Goal: Task Accomplishment & Management: Complete application form

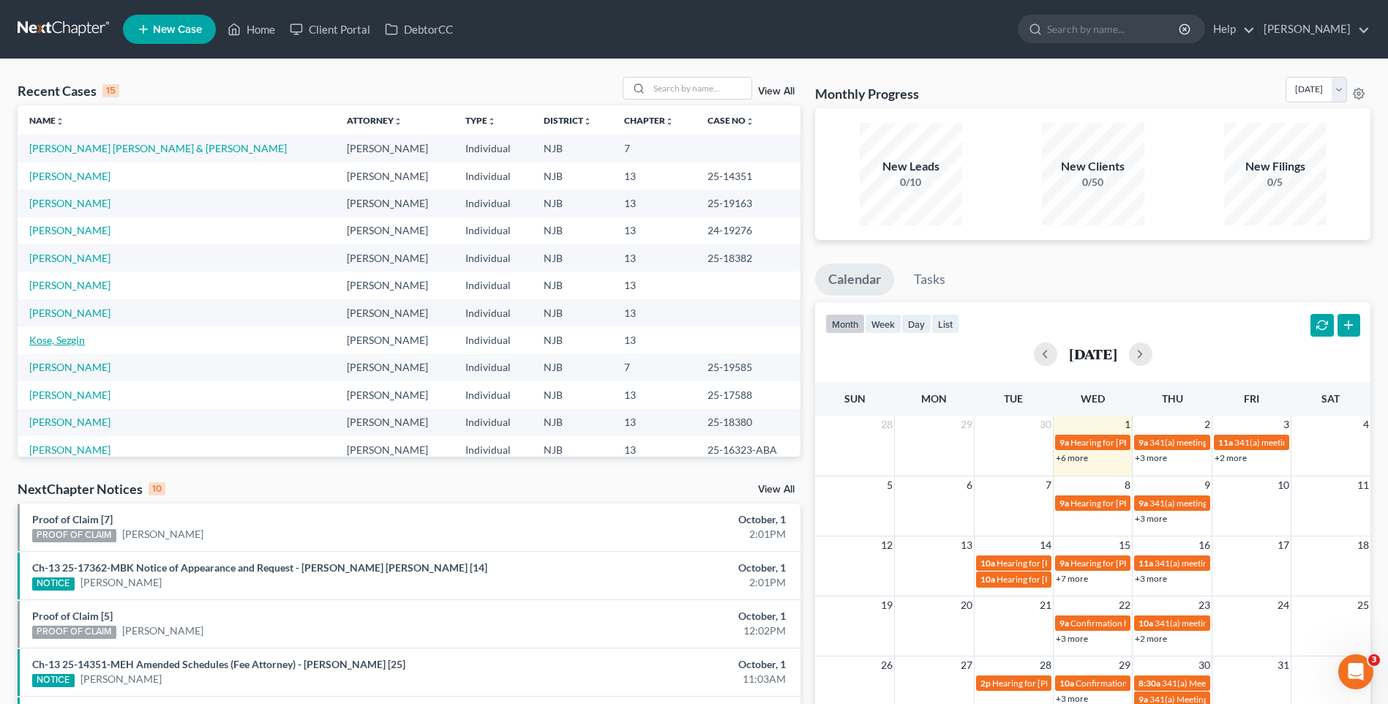
click at [72, 337] on link "Kose, Sezgin" at bounding box center [57, 340] width 56 height 12
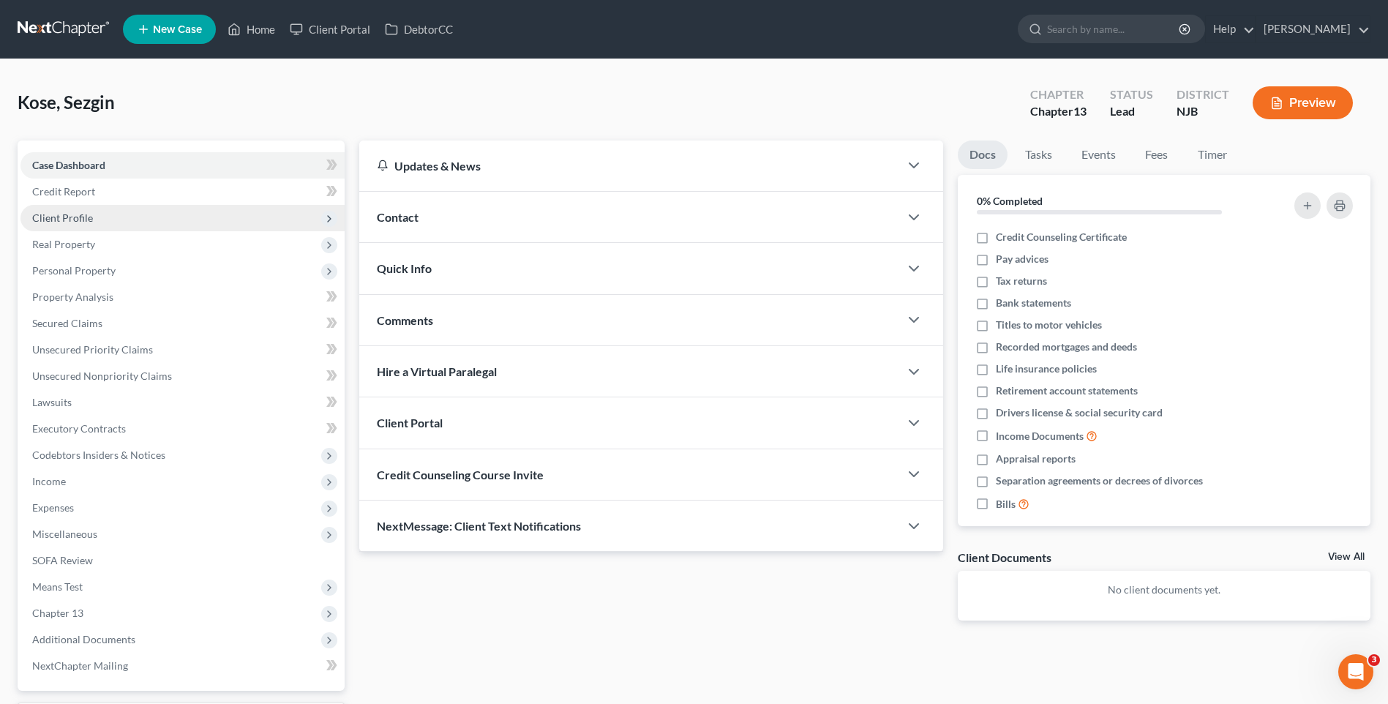
click at [146, 221] on span "Client Profile" at bounding box center [182, 218] width 324 height 26
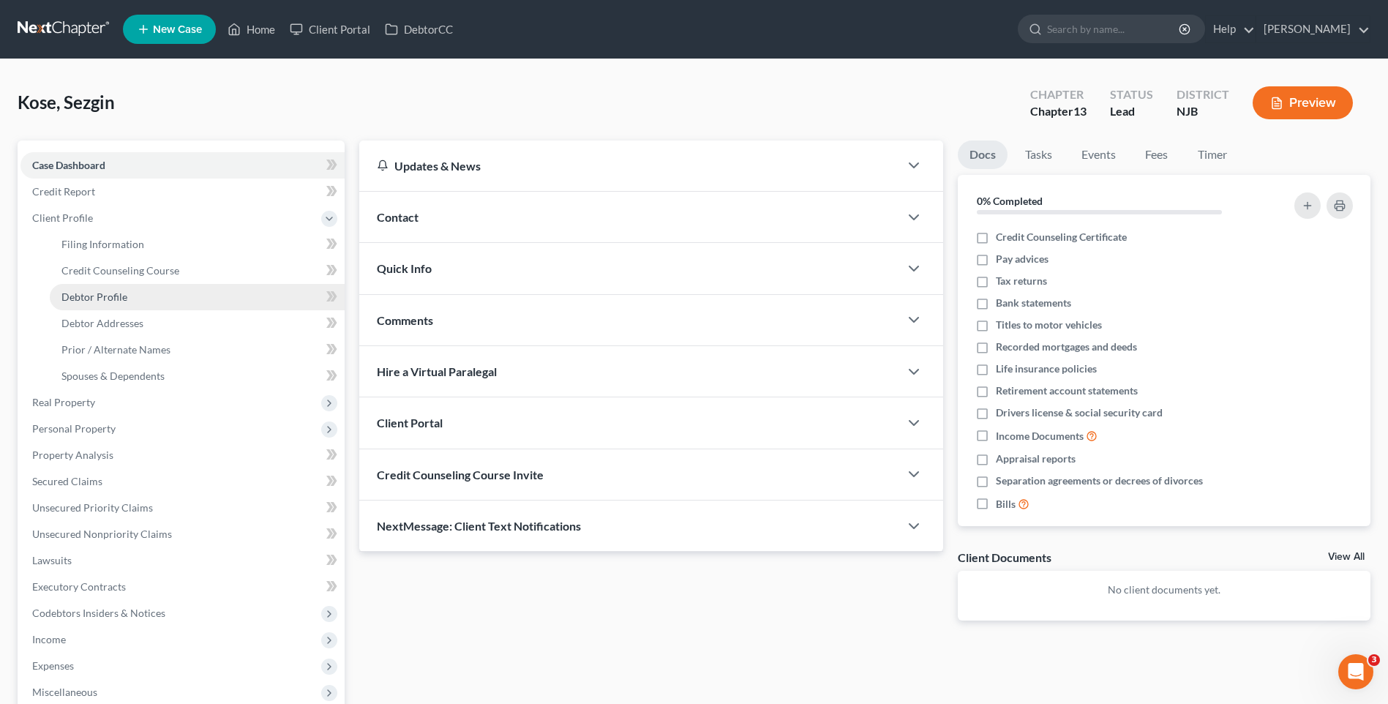
click at [160, 292] on link "Debtor Profile" at bounding box center [197, 297] width 295 height 26
select select "3"
select select "1"
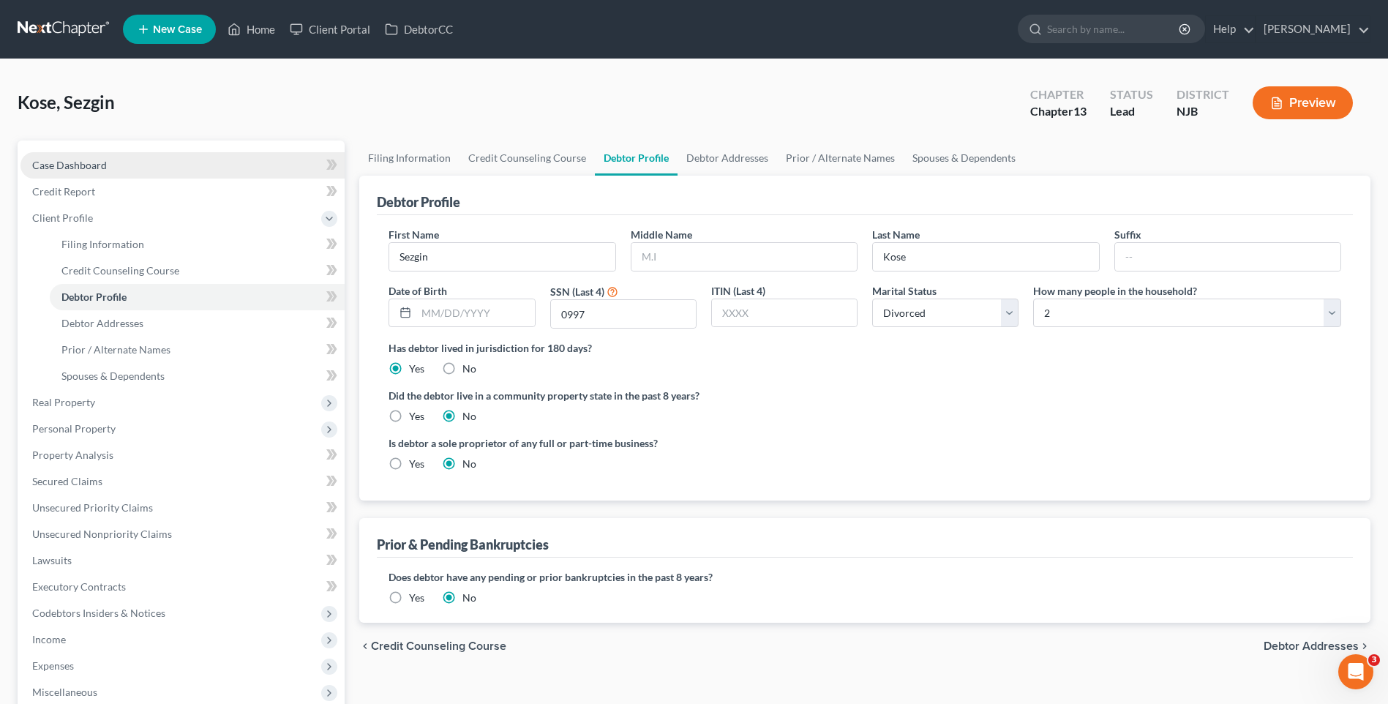
click at [126, 158] on link "Case Dashboard" at bounding box center [182, 165] width 324 height 26
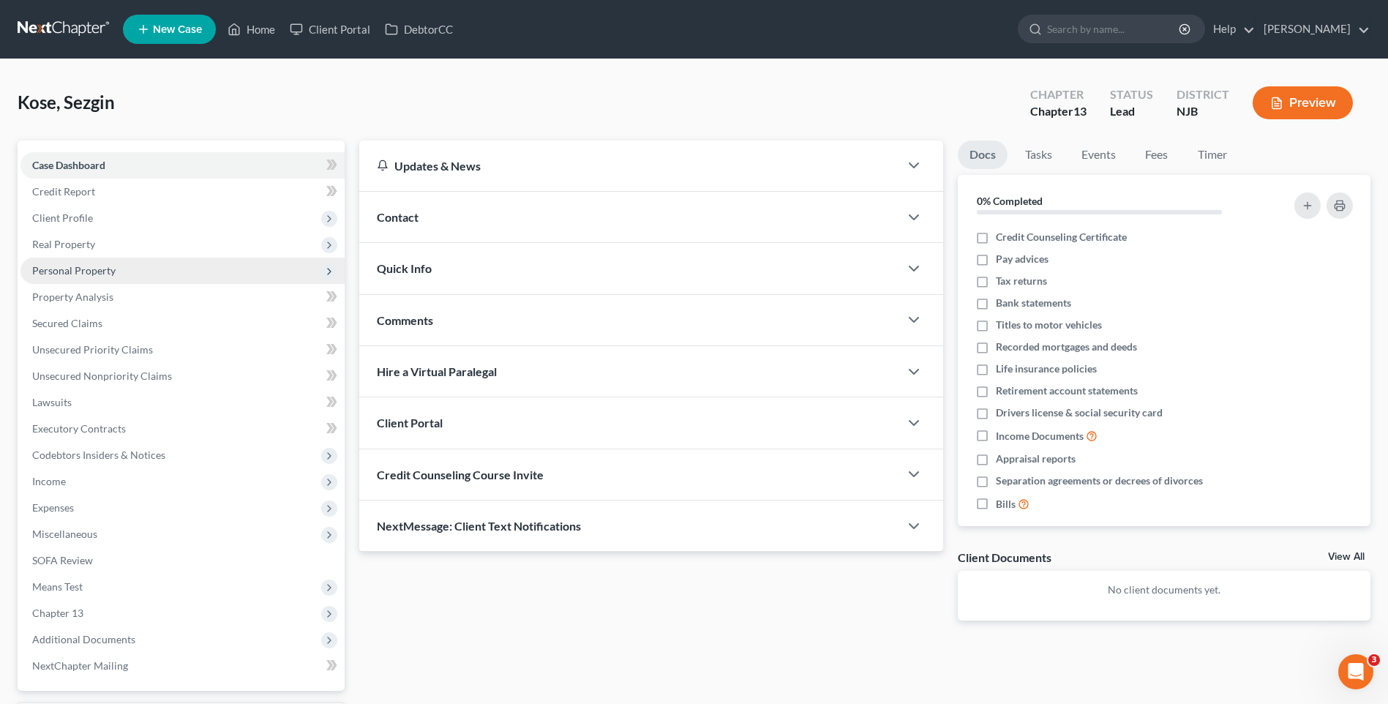
click at [139, 268] on span "Personal Property" at bounding box center [182, 271] width 324 height 26
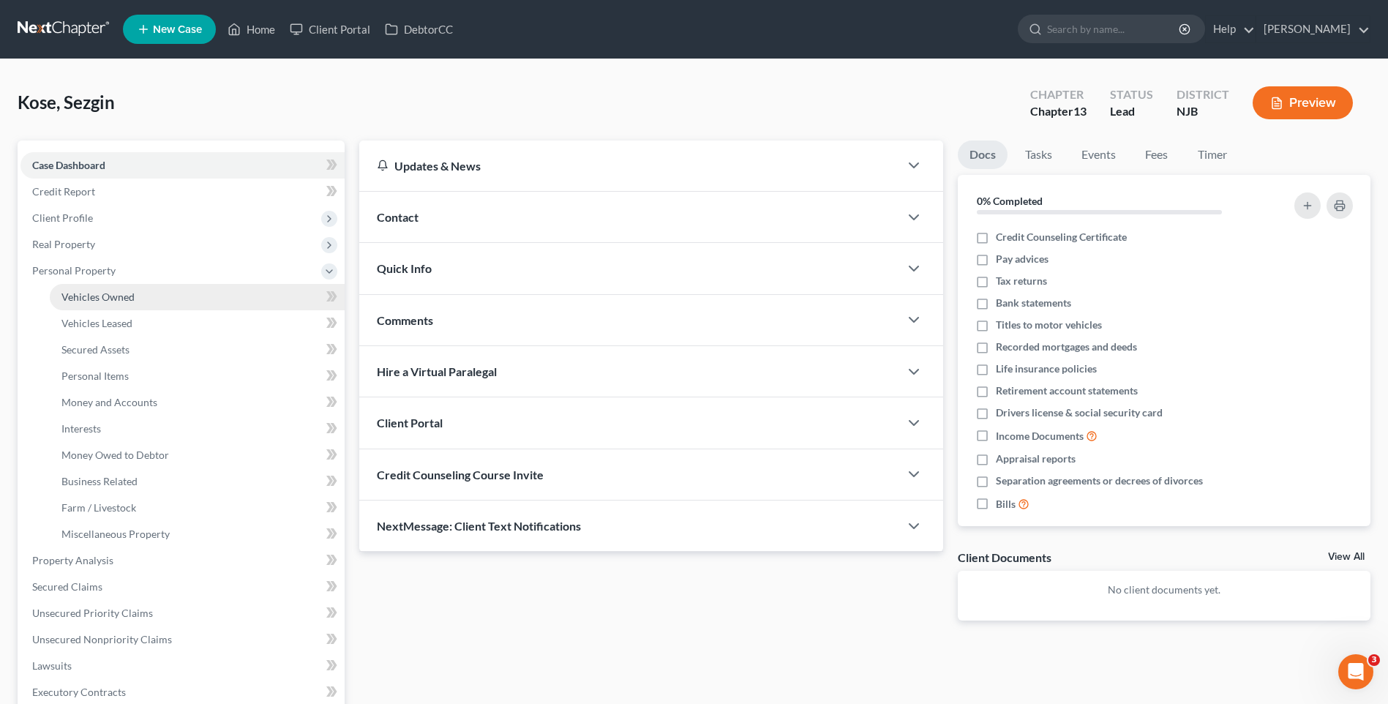
click at [158, 293] on link "Vehicles Owned" at bounding box center [197, 297] width 295 height 26
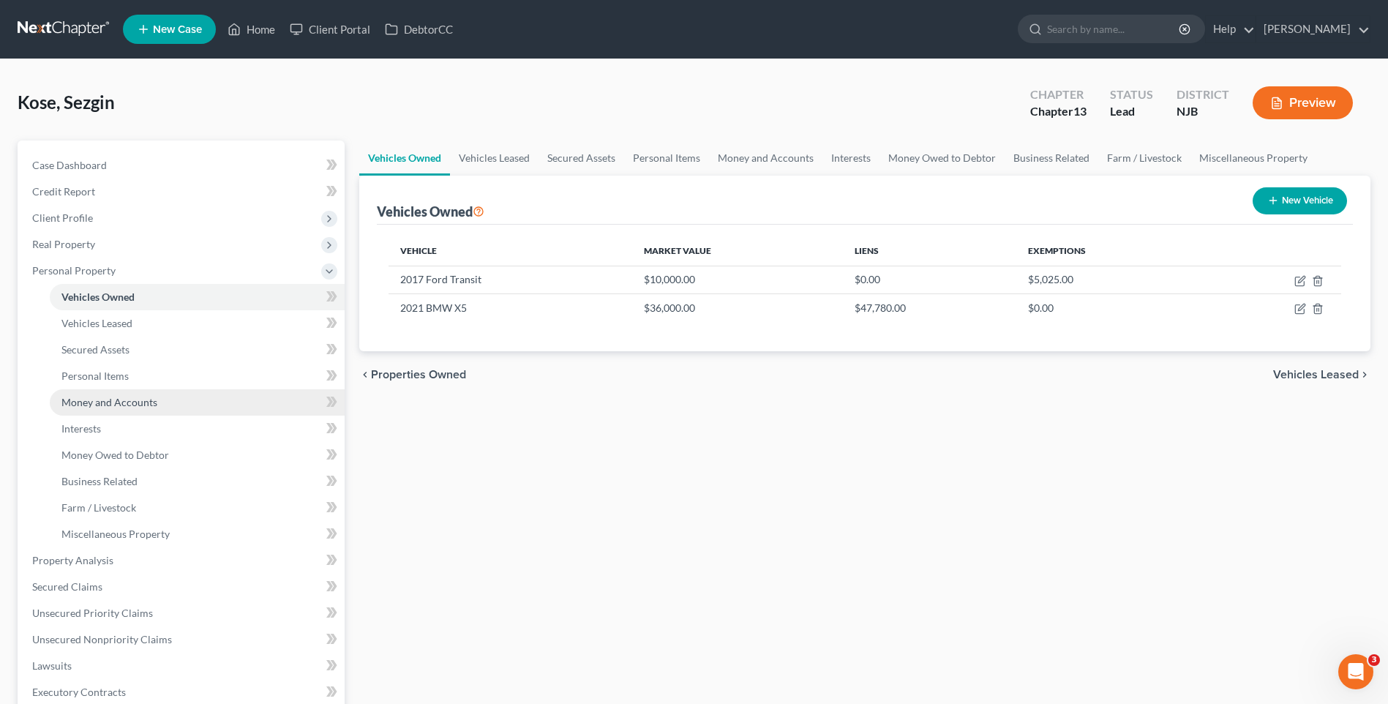
click at [130, 402] on span "Money and Accounts" at bounding box center [109, 402] width 96 height 12
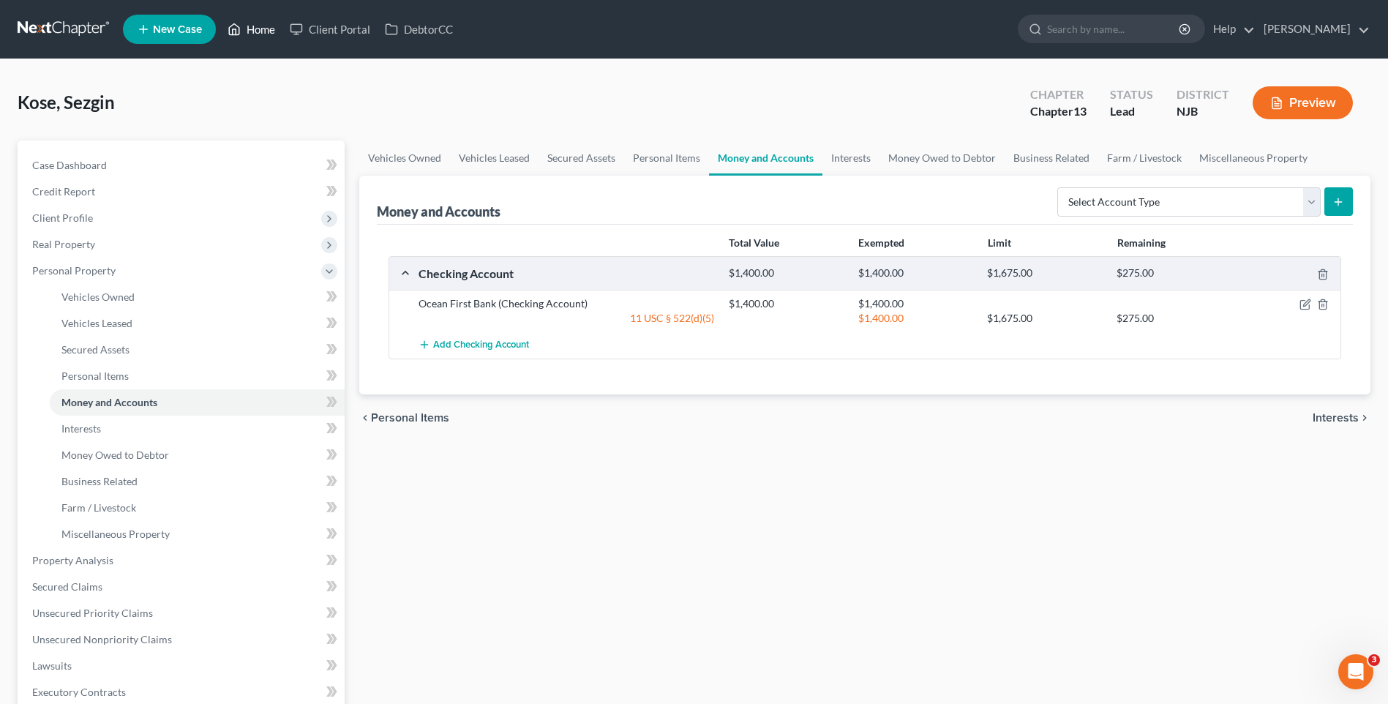
click at [260, 29] on link "Home" at bounding box center [251, 29] width 62 height 26
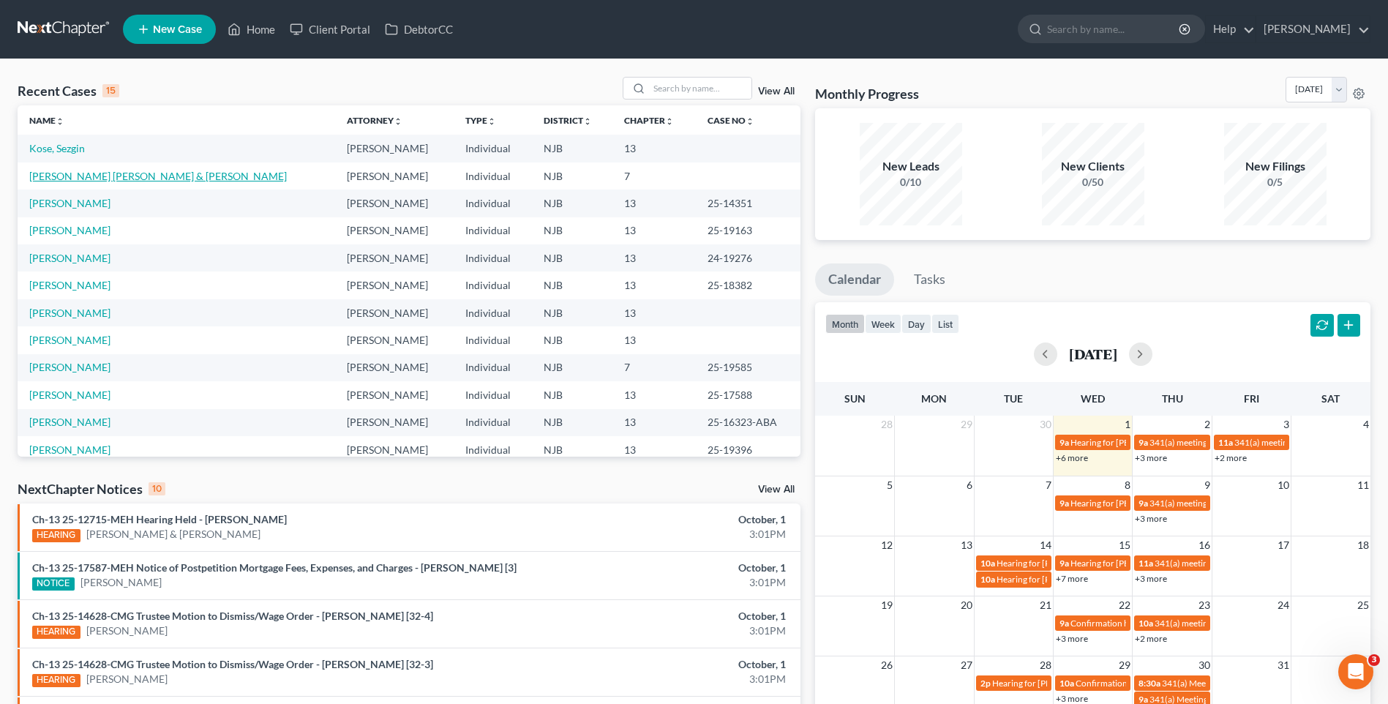
click at [146, 179] on link "[PERSON_NAME] [PERSON_NAME] & [PERSON_NAME]" at bounding box center [158, 176] width 258 height 12
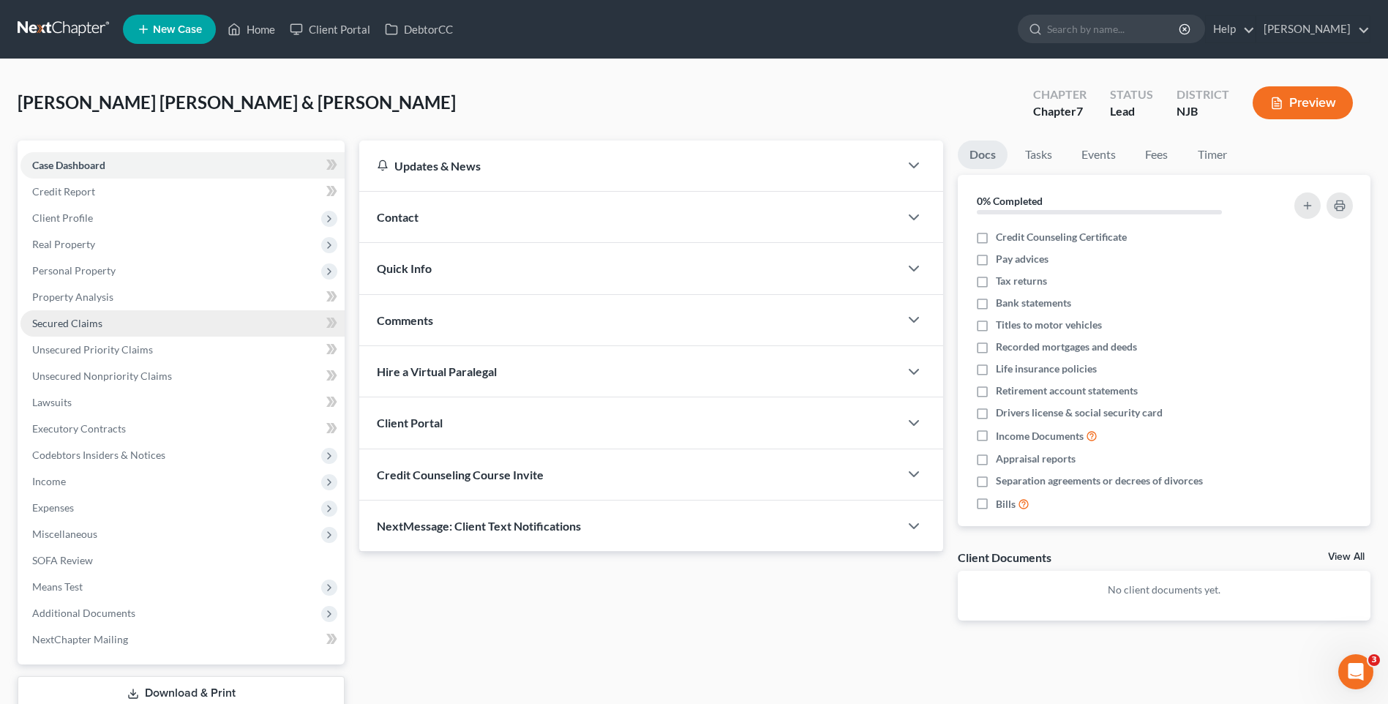
click at [237, 331] on link "Secured Claims" at bounding box center [182, 323] width 324 height 26
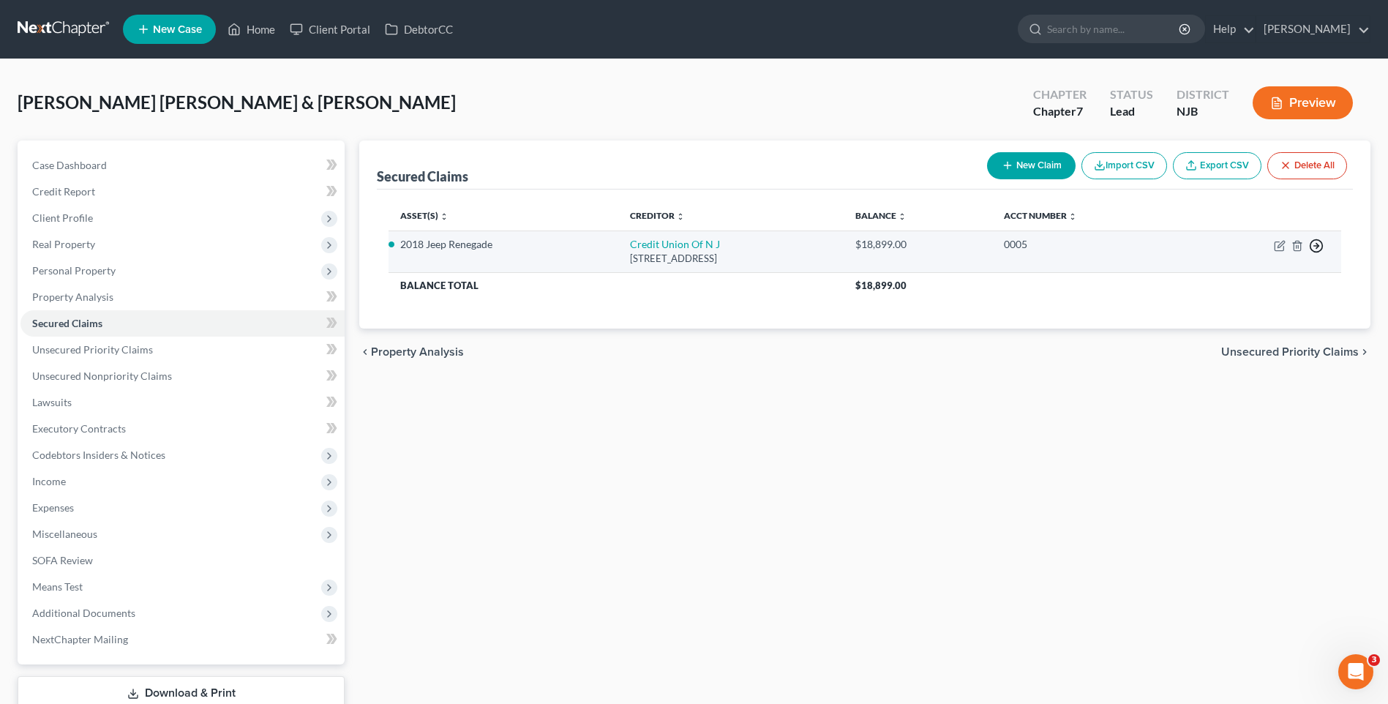
click at [1318, 243] on icon "button" at bounding box center [1316, 246] width 15 height 15
click at [1243, 280] on link "Move to F" at bounding box center [1249, 281] width 122 height 25
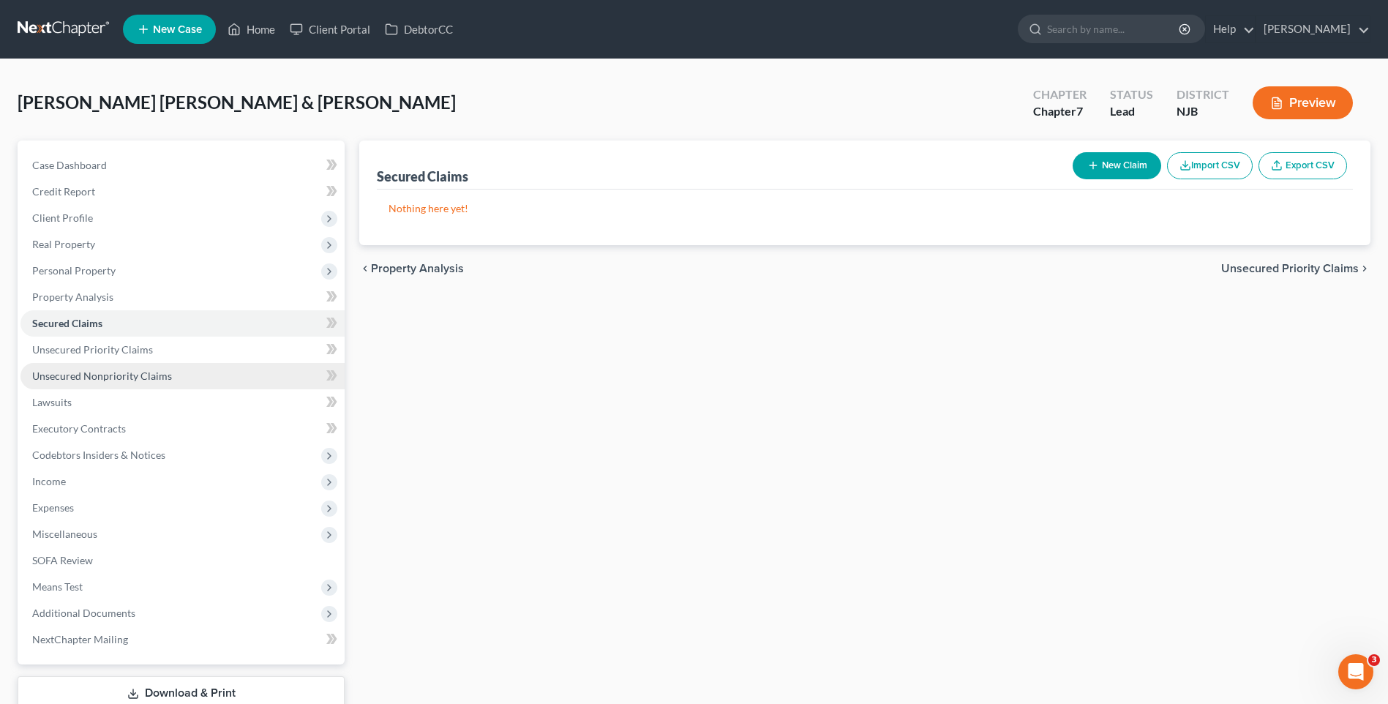
click at [186, 375] on link "Unsecured Nonpriority Claims" at bounding box center [182, 376] width 324 height 26
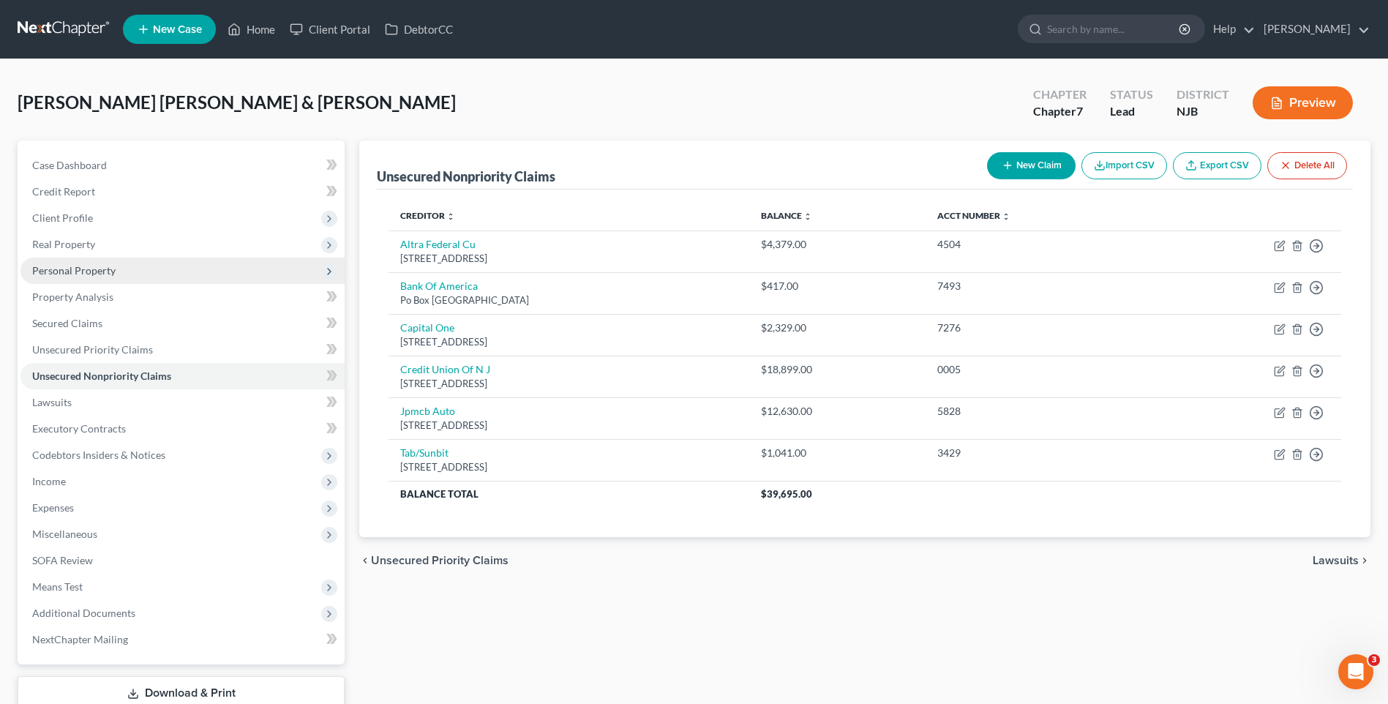
click at [218, 266] on span "Personal Property" at bounding box center [182, 271] width 324 height 26
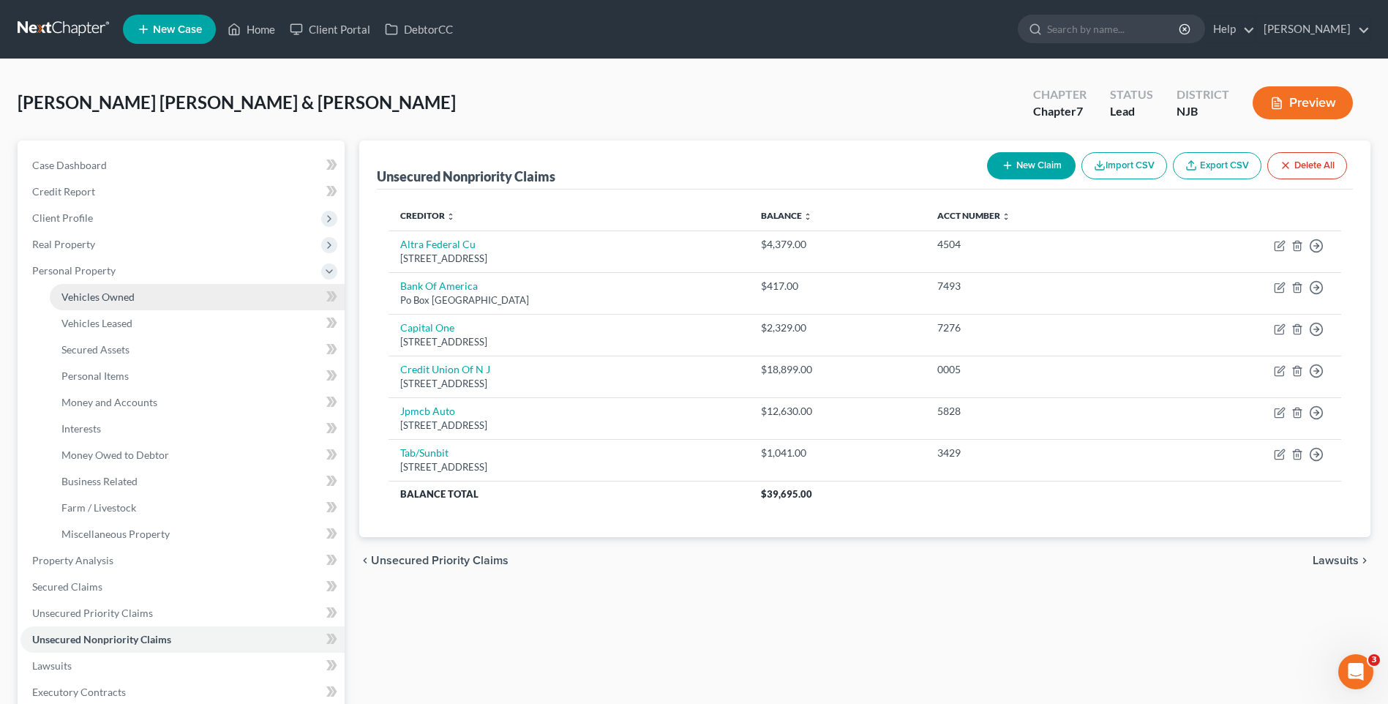
click at [222, 297] on link "Vehicles Owned" at bounding box center [197, 297] width 295 height 26
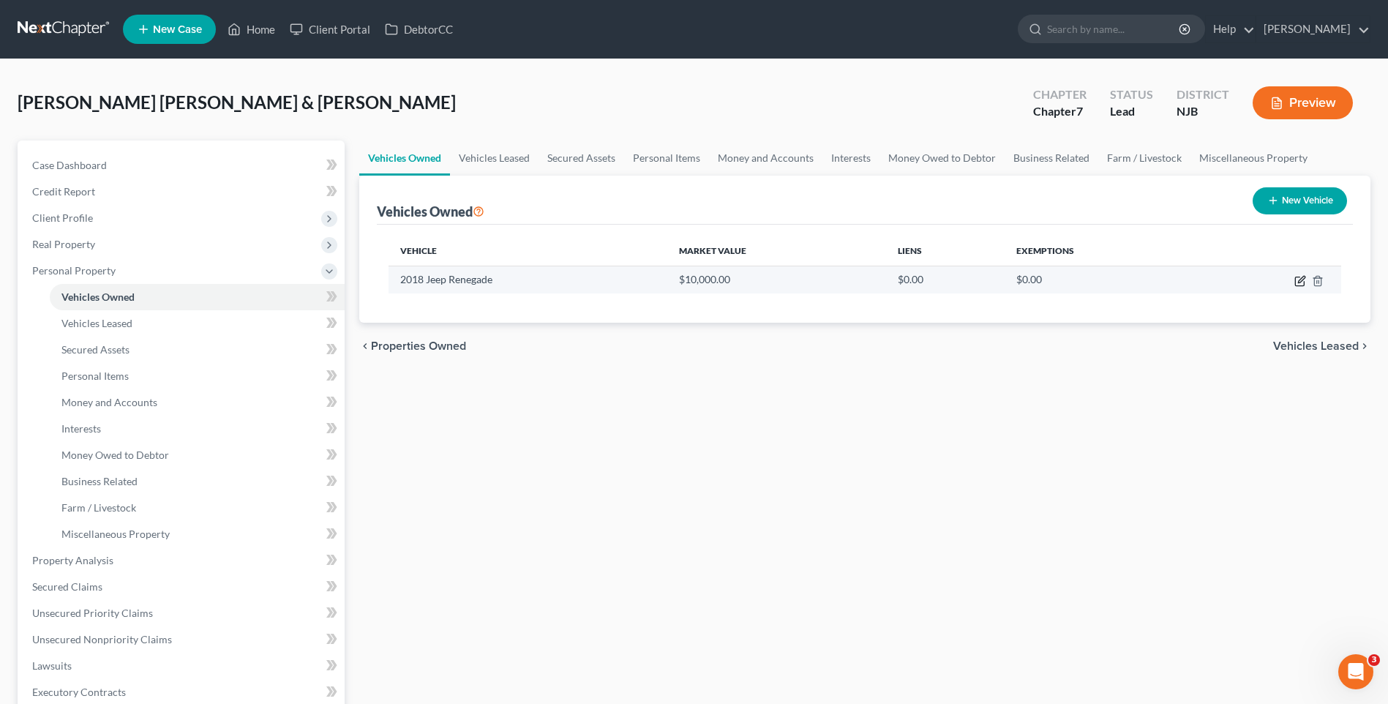
click at [1300, 278] on icon "button" at bounding box center [1301, 281] width 12 height 12
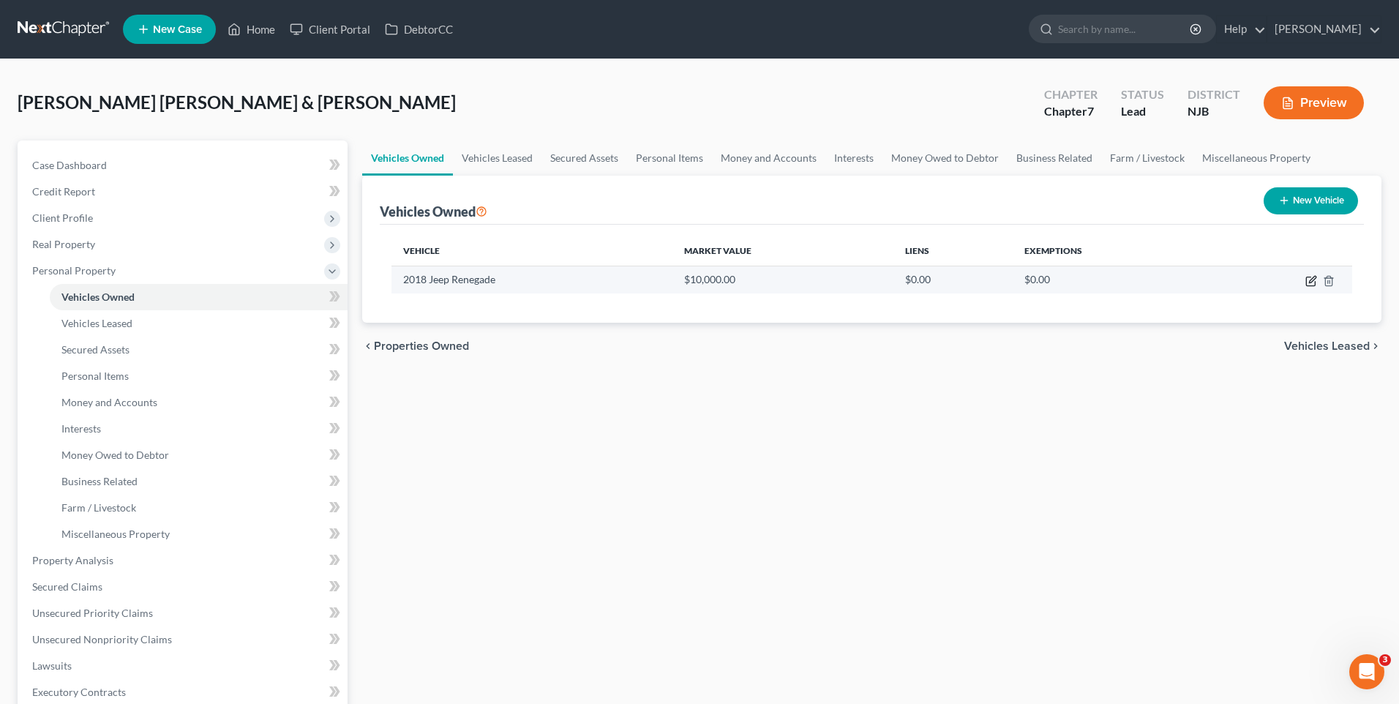
select select "0"
select select "8"
select select "2"
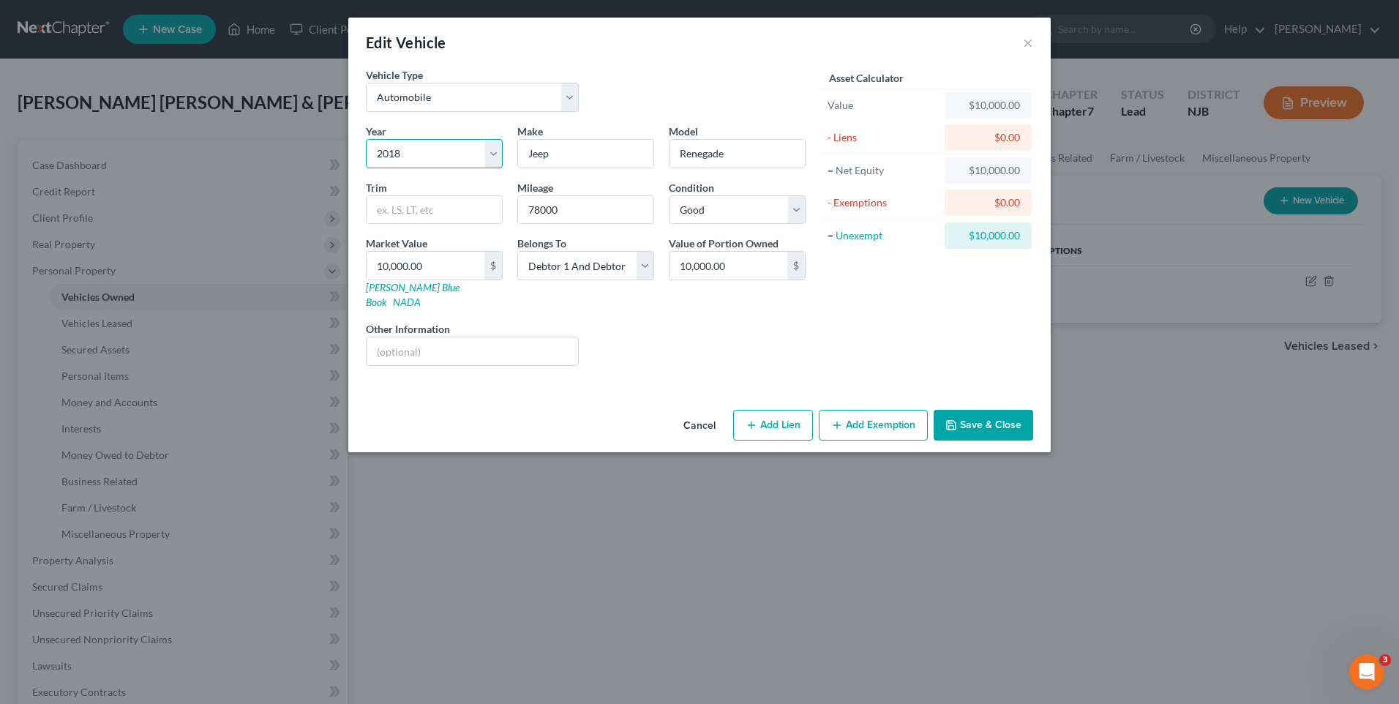
click at [492, 152] on select "Select 2026 2025 2024 2023 2022 2021 2020 2019 2018 2017 2016 2015 2014 2013 20…" at bounding box center [434, 153] width 137 height 29
click at [366, 139] on select "Select 2026 2025 2024 2023 2022 2021 2020 2019 2018 2017 2016 2015 2014 2013 20…" at bounding box center [434, 153] width 137 height 29
click at [492, 155] on select "Select 2026 2025 2024 2023 2022 2021 2020 2019 2018 2017 2016 2015 2014 2013 20…" at bounding box center [434, 153] width 137 height 29
select select "8"
click at [366, 139] on select "Select 2026 2025 2024 2023 2022 2021 2020 2019 2018 2017 2016 2015 2014 2013 20…" at bounding box center [434, 153] width 137 height 29
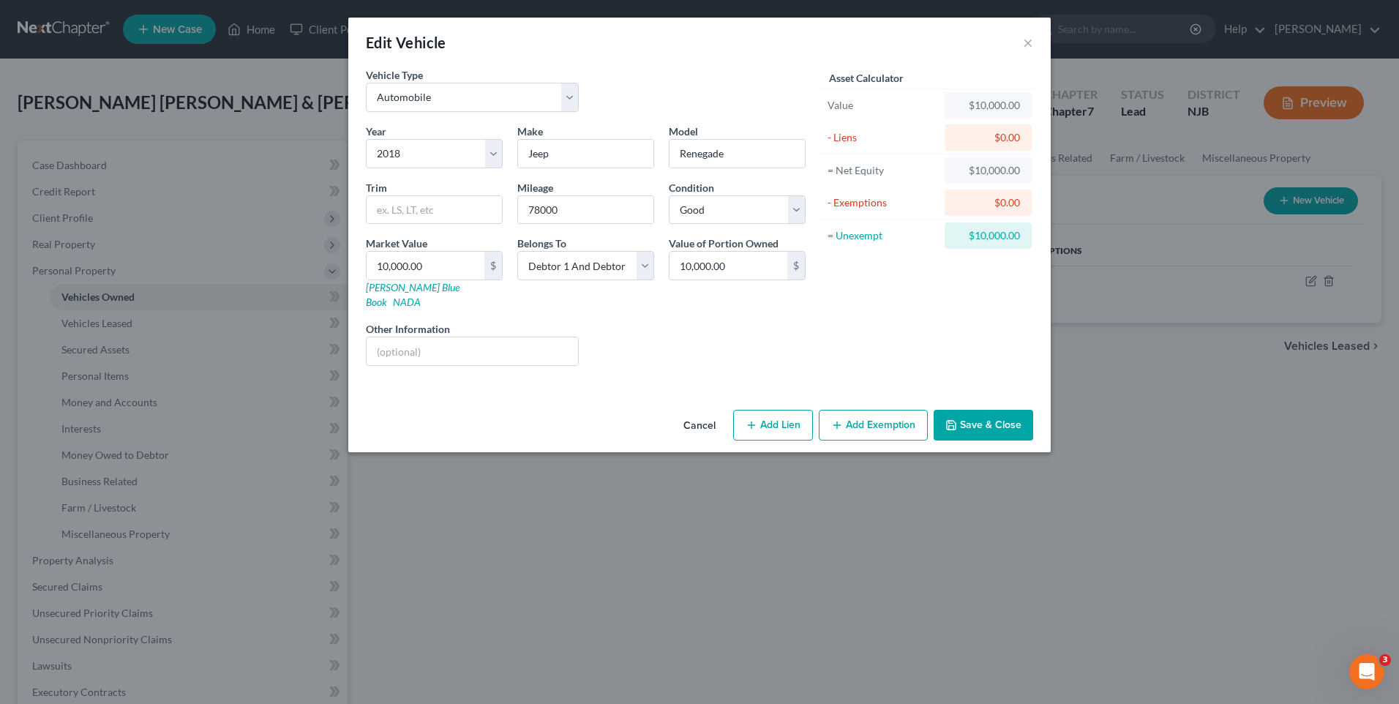
click at [661, 323] on div "Liens Select" at bounding box center [700, 343] width 228 height 45
click at [997, 410] on button "Save & Close" at bounding box center [984, 425] width 100 height 31
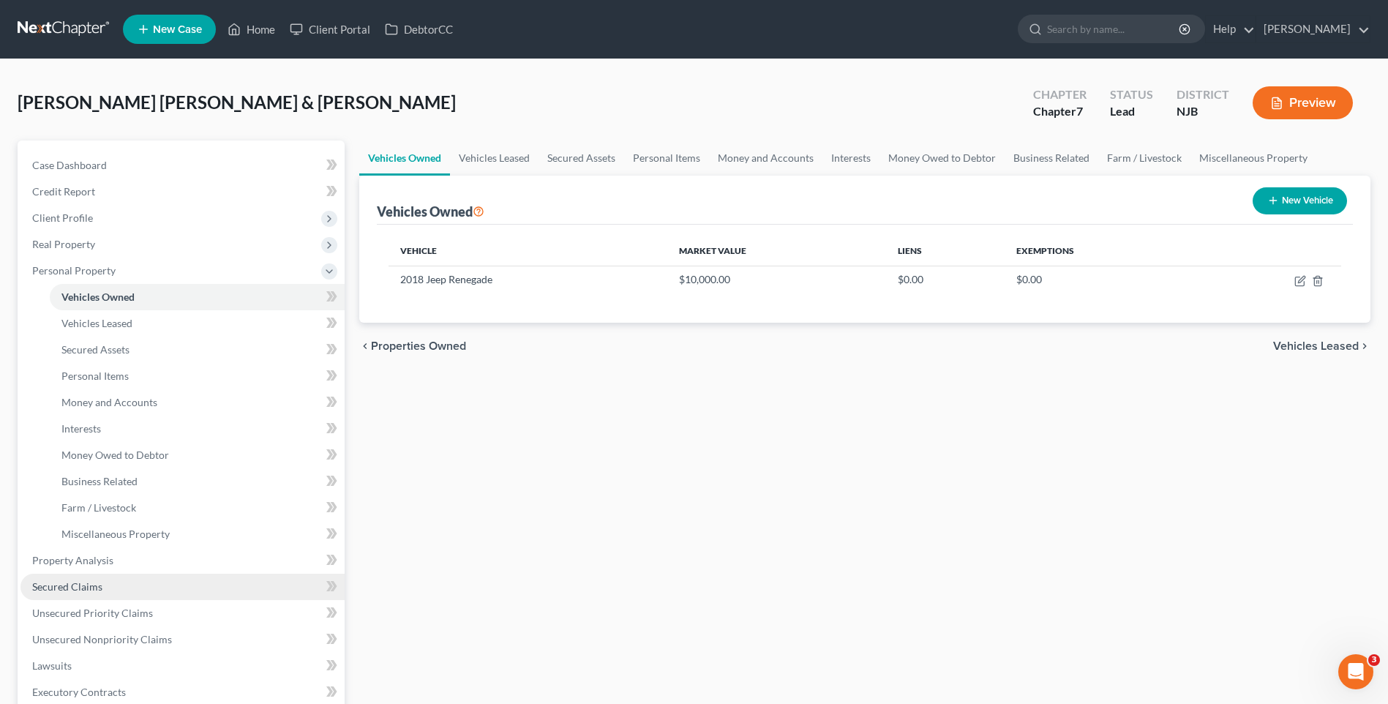
click at [148, 583] on link "Secured Claims" at bounding box center [182, 587] width 324 height 26
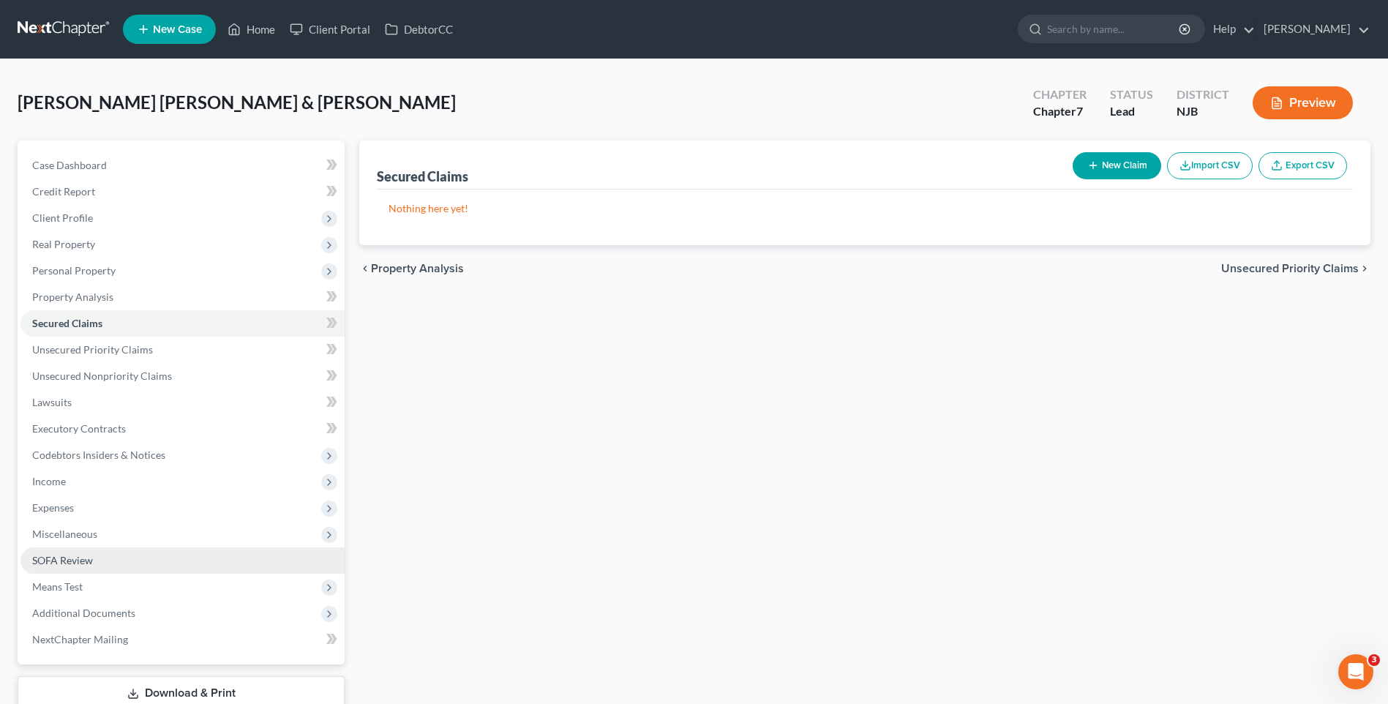
scroll to position [73, 0]
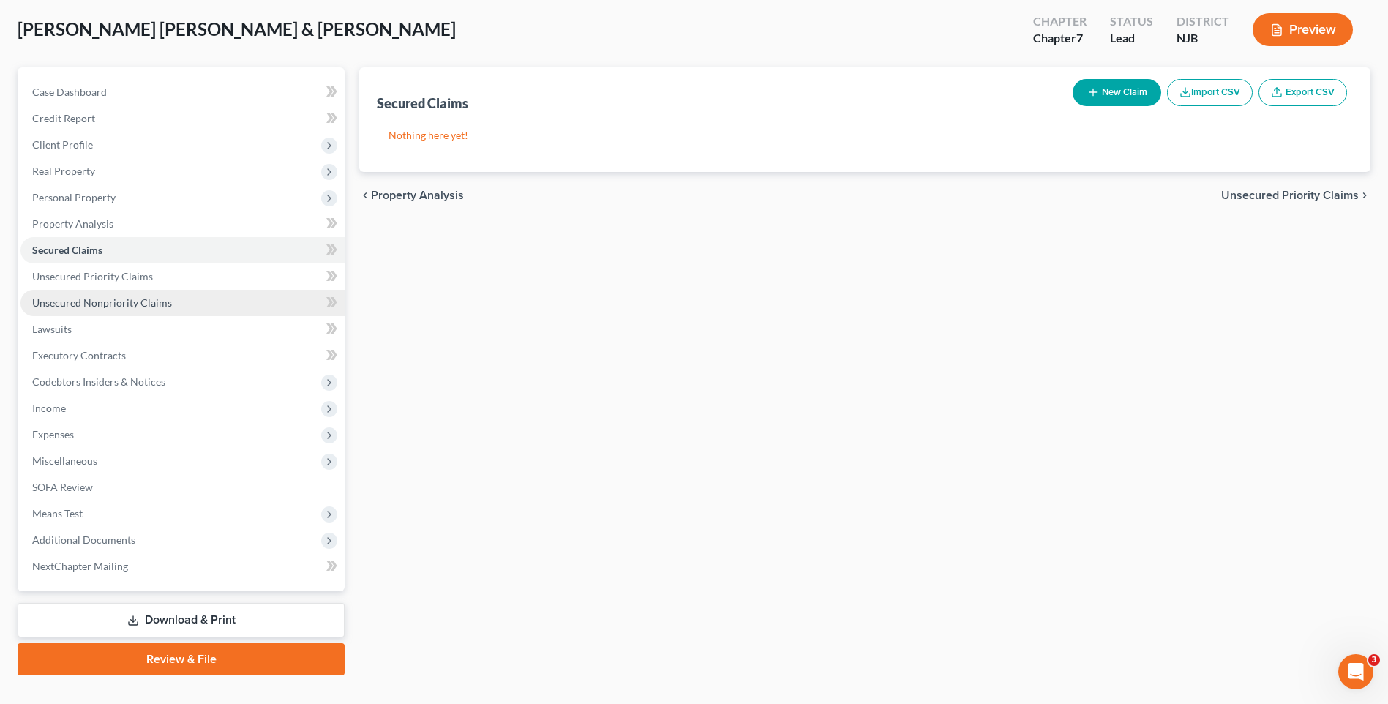
click at [149, 304] on span "Unsecured Nonpriority Claims" at bounding box center [102, 302] width 140 height 12
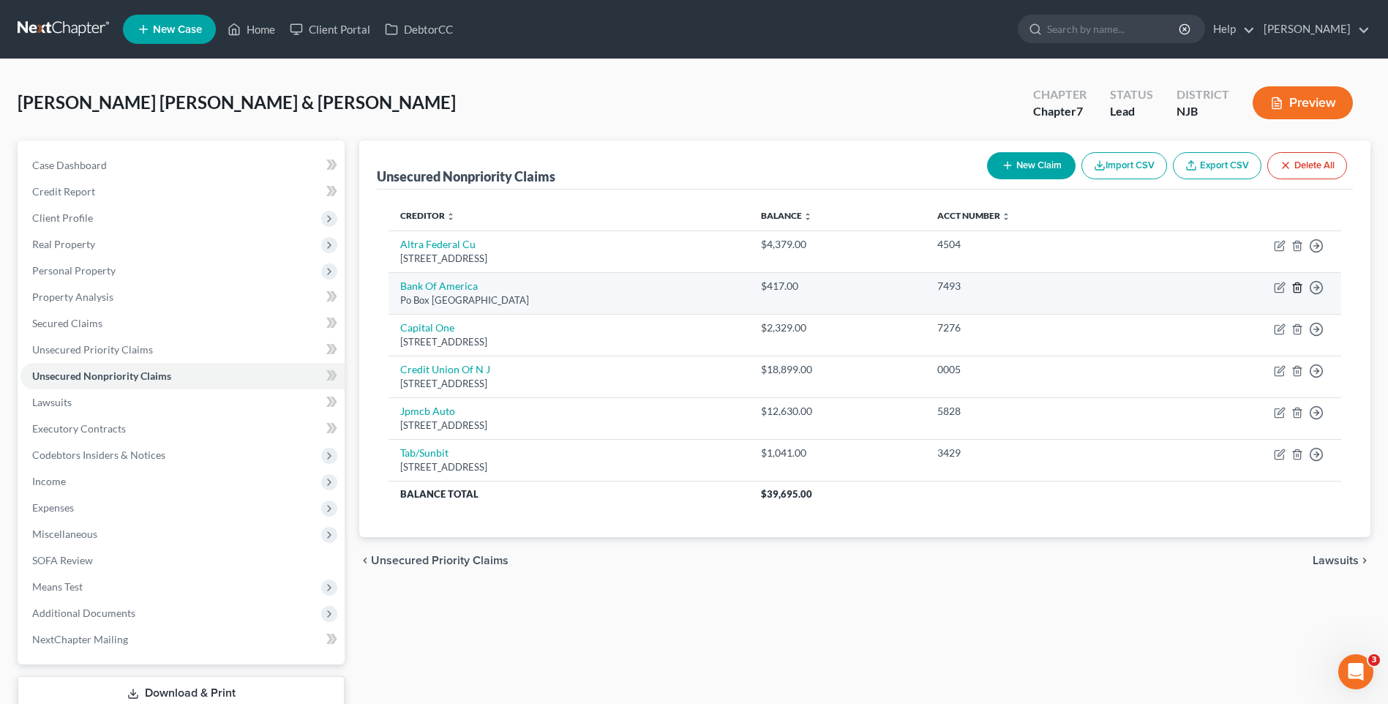
click at [1297, 288] on icon "button" at bounding box center [1298, 288] width 12 height 12
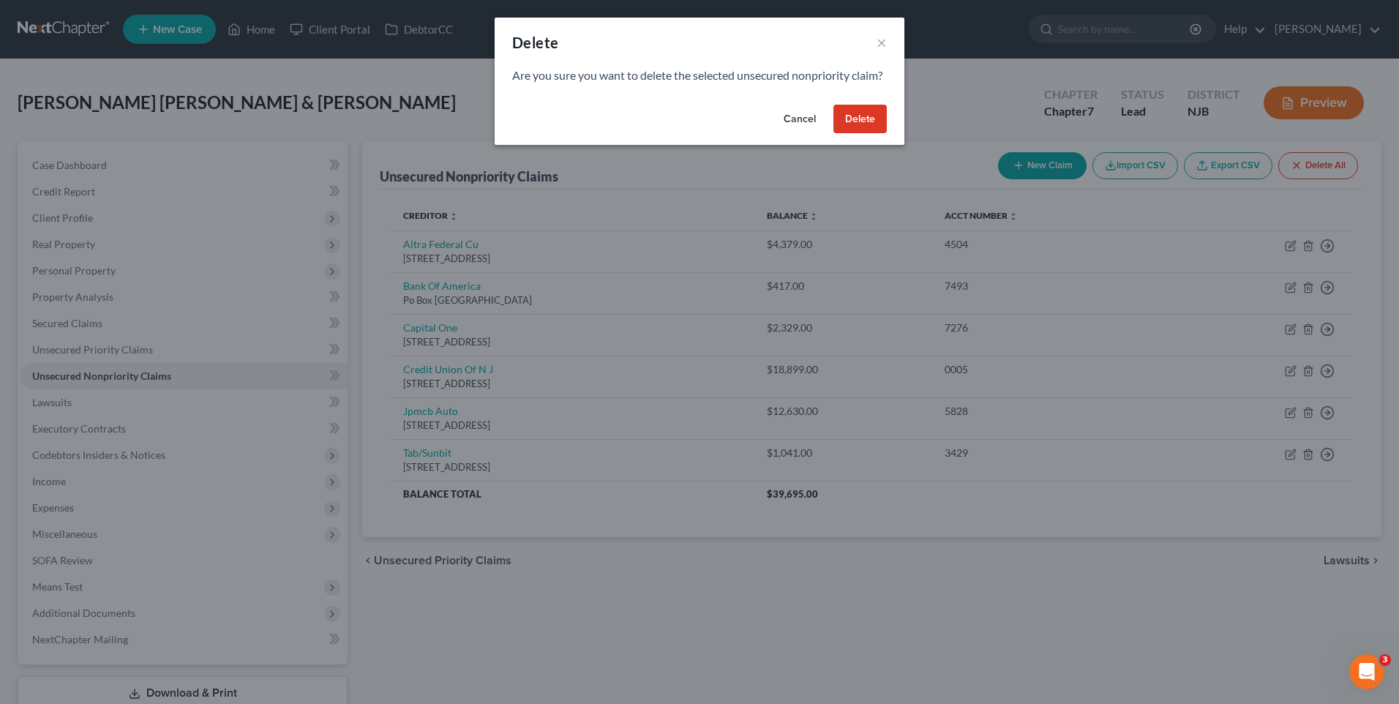
click at [845, 134] on button "Delete" at bounding box center [860, 119] width 53 height 29
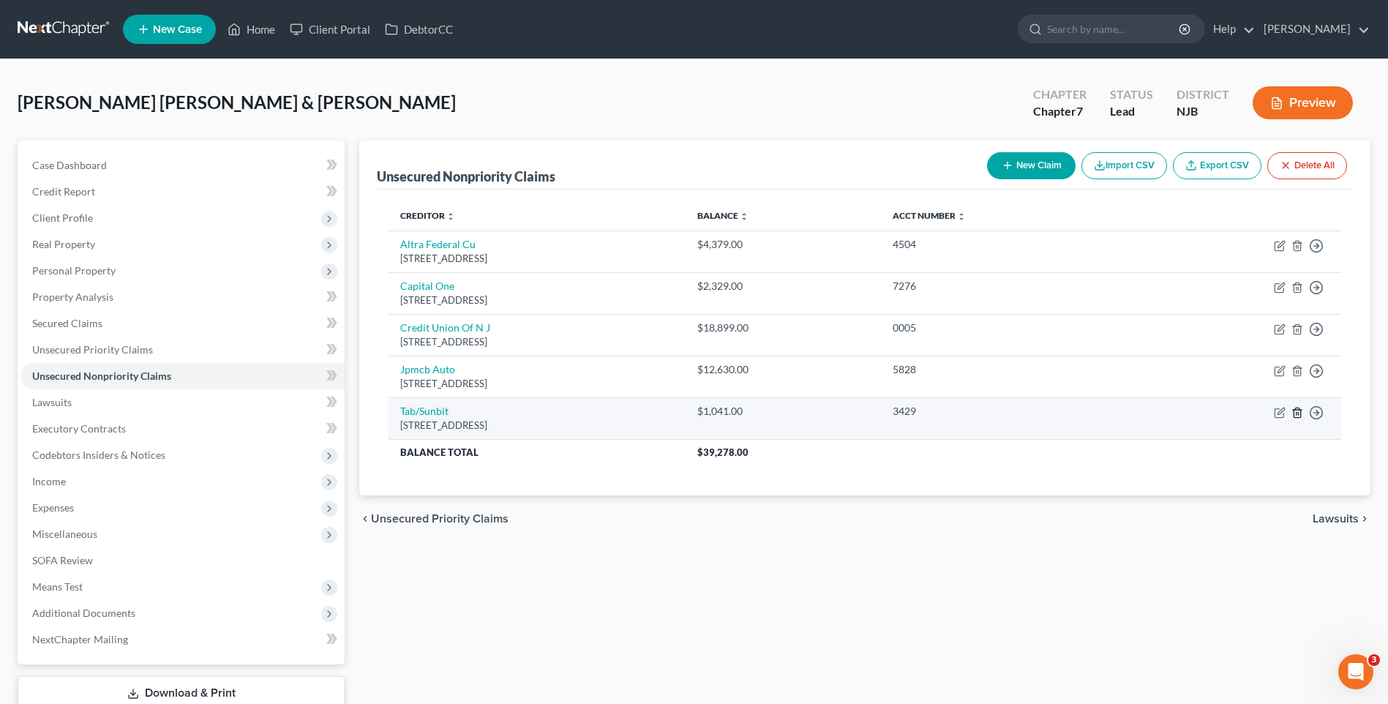
click at [1298, 410] on polyline "button" at bounding box center [1297, 410] width 9 height 0
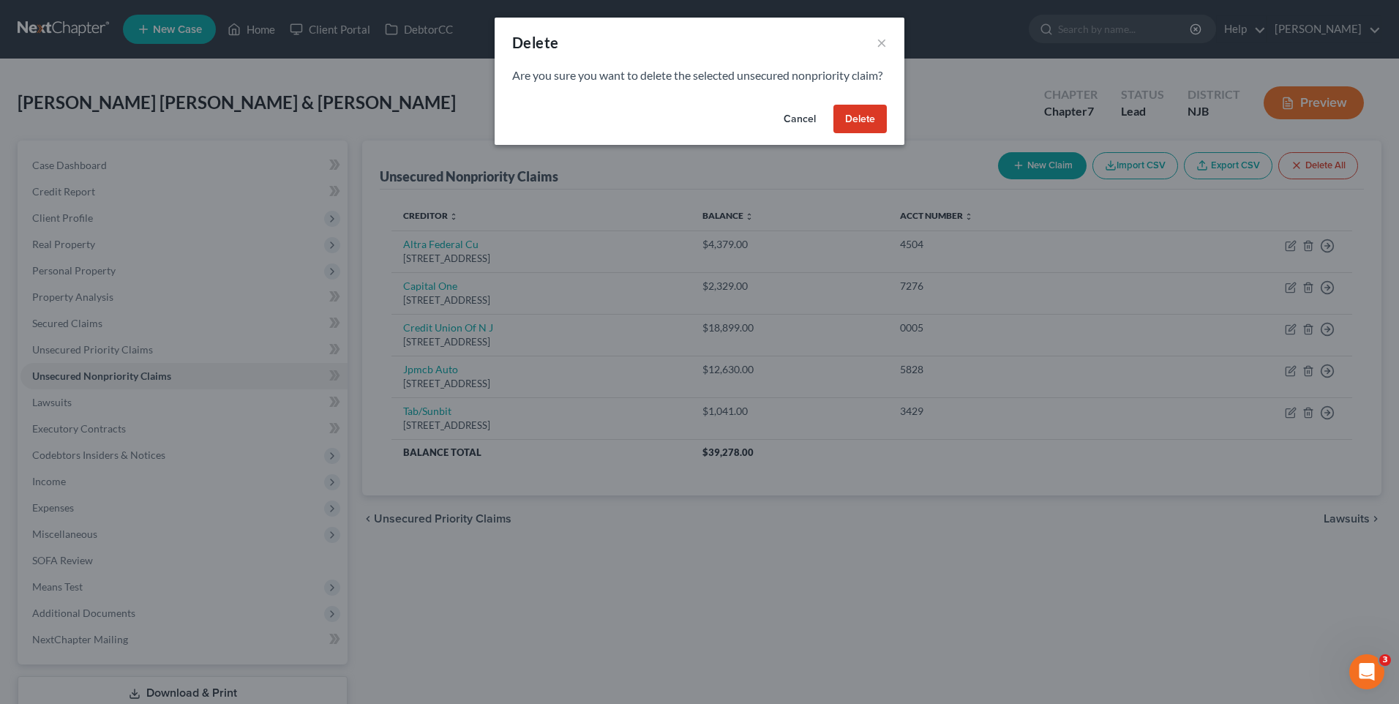
click at [862, 130] on button "Delete" at bounding box center [860, 119] width 53 height 29
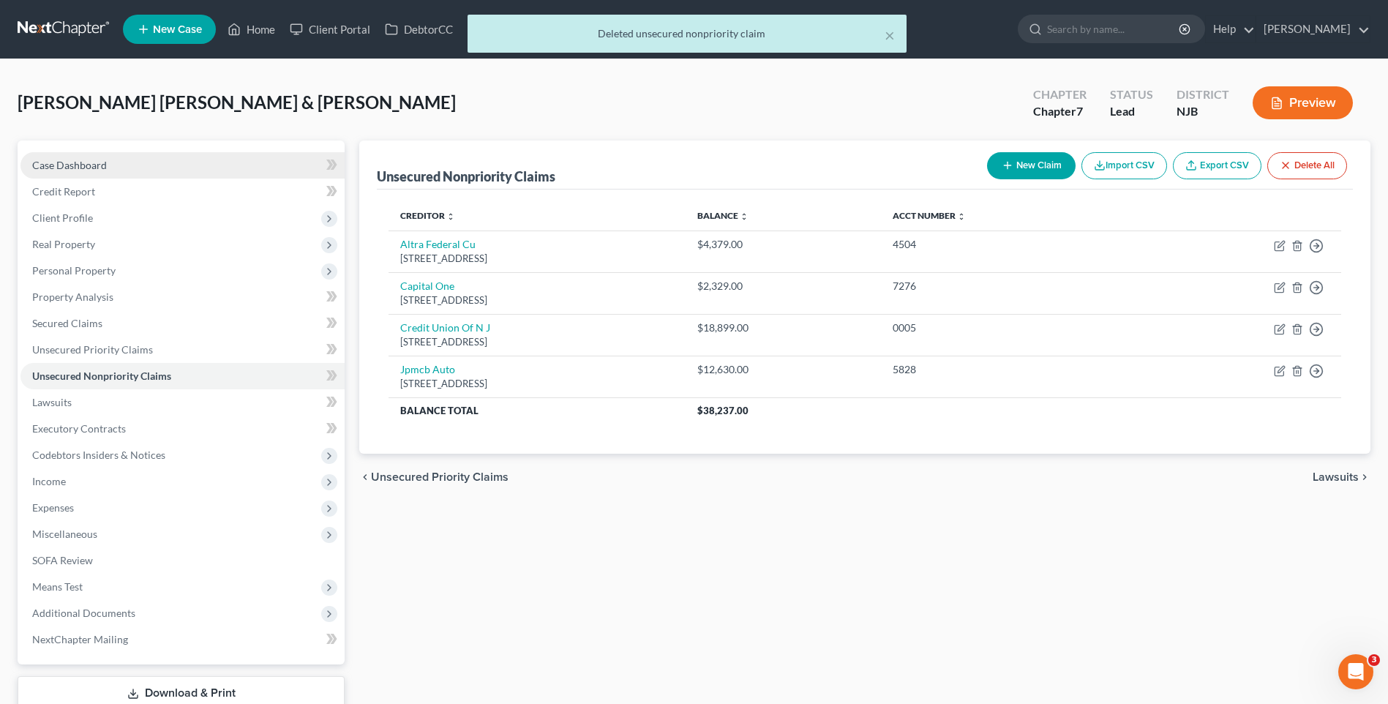
click at [145, 157] on link "Case Dashboard" at bounding box center [182, 165] width 324 height 26
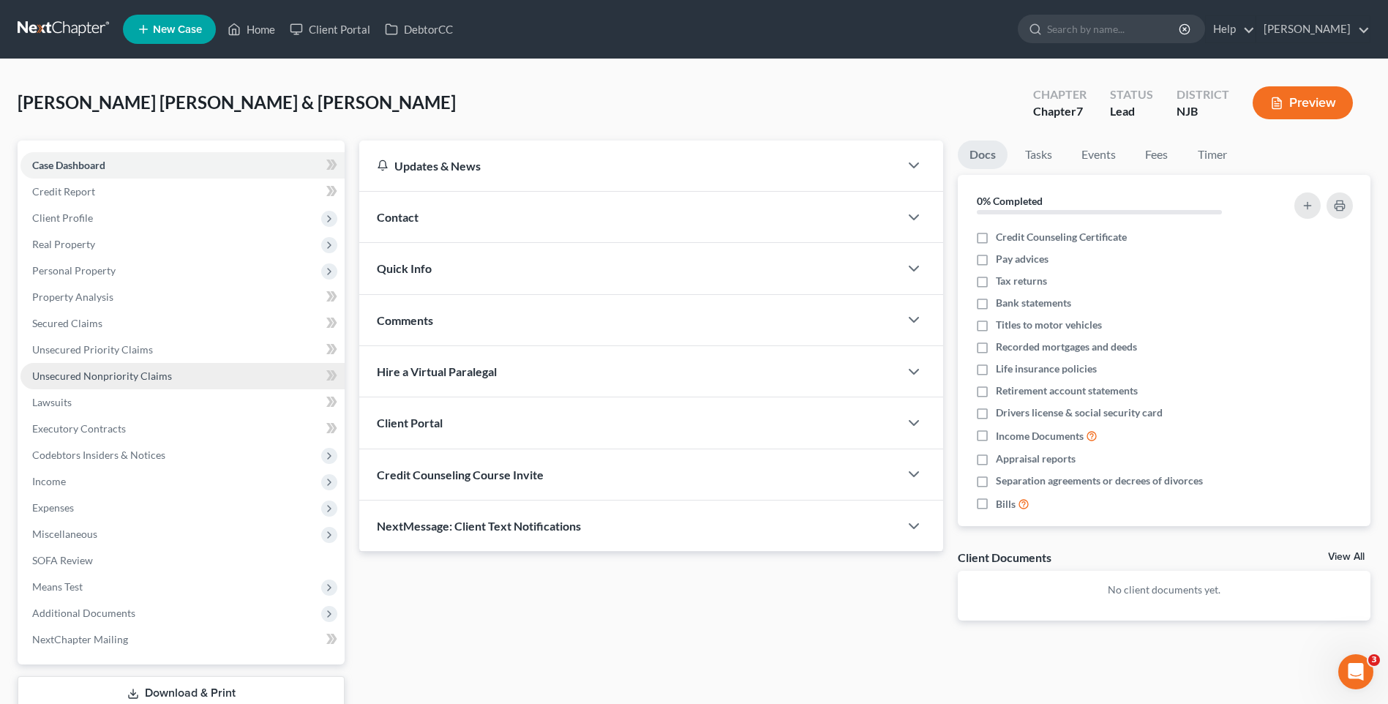
click at [208, 371] on link "Unsecured Nonpriority Claims" at bounding box center [182, 376] width 324 height 26
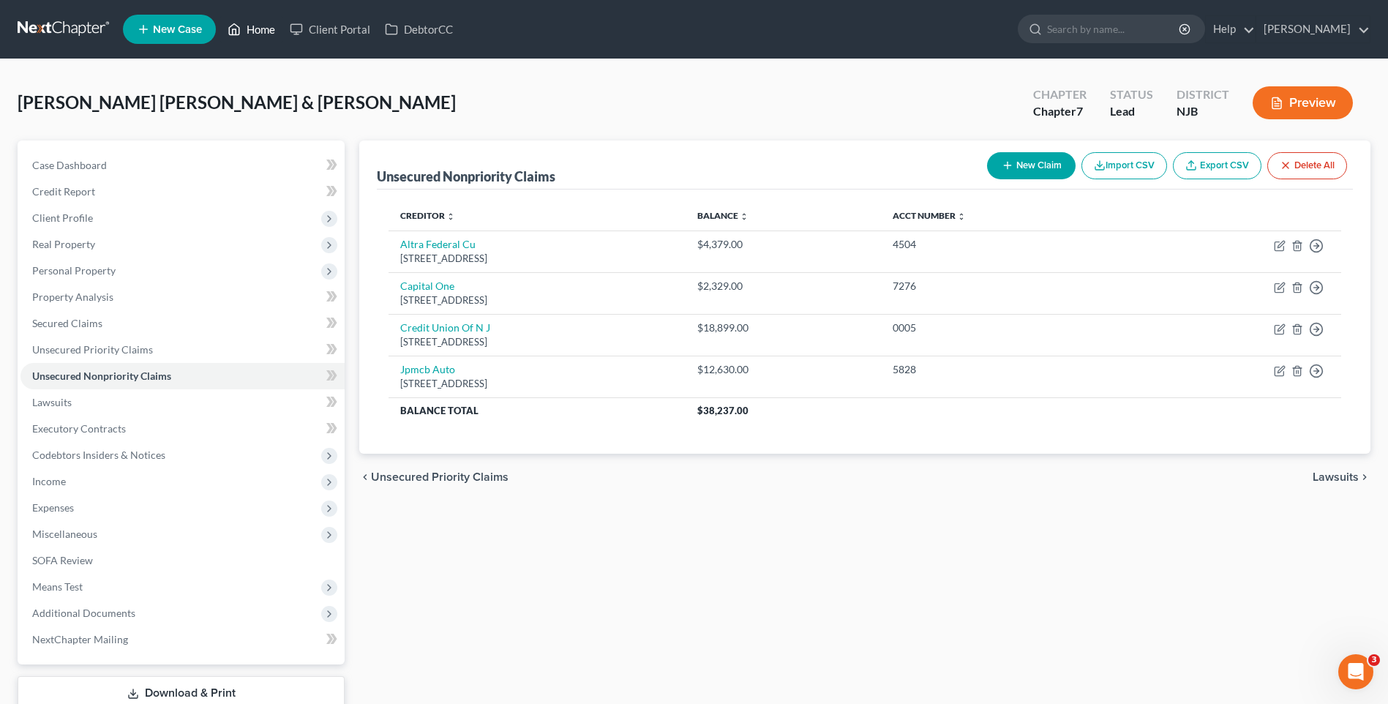
click at [267, 26] on link "Home" at bounding box center [251, 29] width 62 height 26
